Goal: Information Seeking & Learning: Understand process/instructions

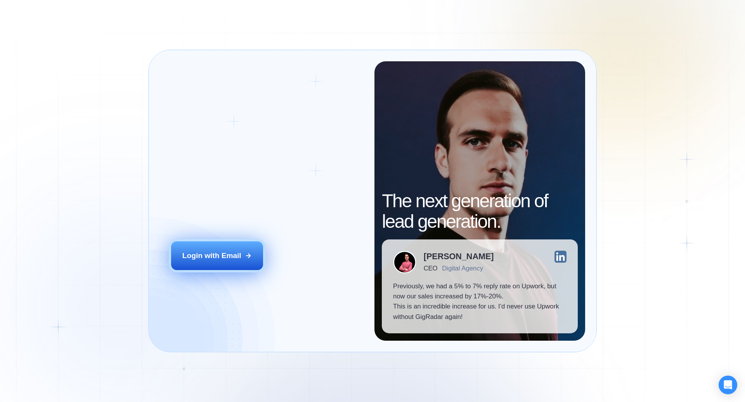
click at [225, 256] on div "Login with Email" at bounding box center [211, 256] width 59 height 10
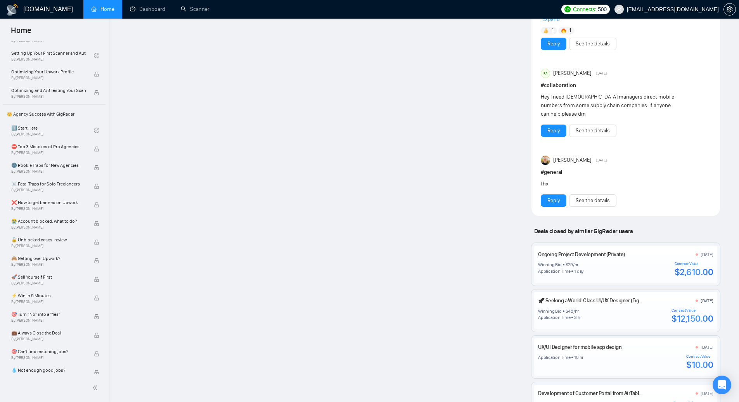
scroll to position [782, 0]
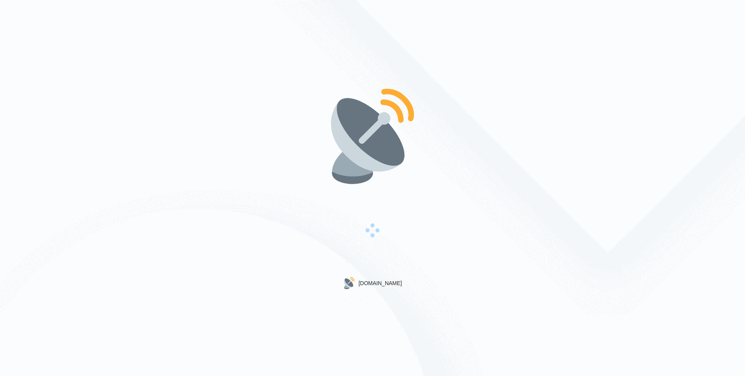
click at [112, 99] on div "Gigradar.io" at bounding box center [372, 188] width 745 height 376
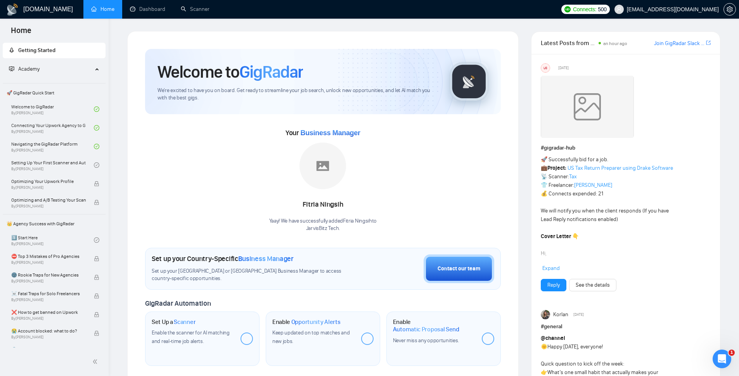
click at [227, 178] on div "Your Business Manager [PERSON_NAME] Yaay! We have successfully added Fitria Nin…" at bounding box center [323, 180] width 356 height 106
click at [607, 8] on span "500" at bounding box center [602, 9] width 9 height 9
click at [659, 94] on div at bounding box center [626, 108] width 170 height 65
drag, startPoint x: 551, startPoint y: 160, endPoint x: 598, endPoint y: 162, distance: 46.7
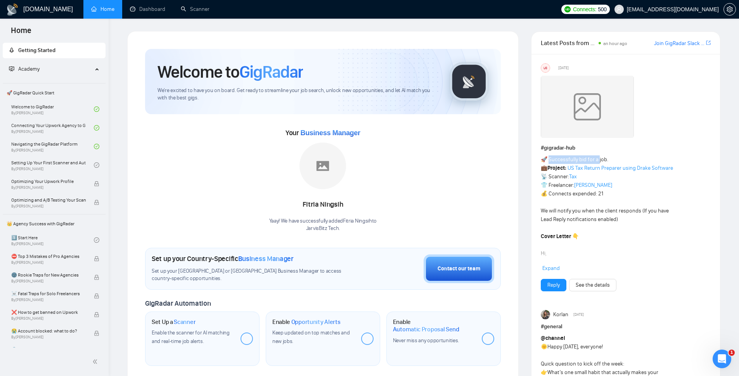
click at [82, 162] on link "Setting Up Your First Scanner and Auto-Bidder By [PERSON_NAME]" at bounding box center [52, 164] width 83 height 17
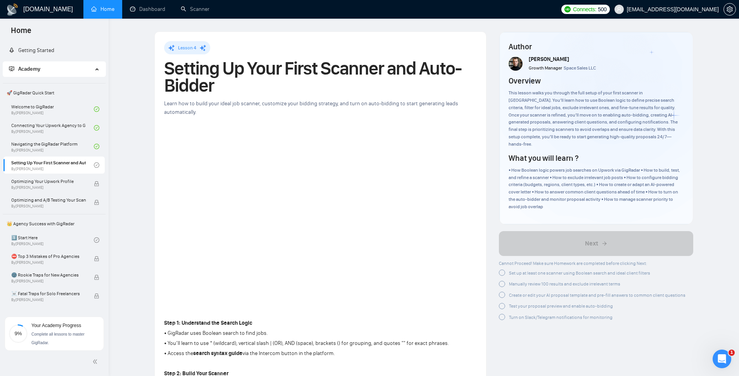
click at [190, 48] on span "Lesson 4" at bounding box center [187, 47] width 18 height 5
